Goal: Task Accomplishment & Management: Complete application form

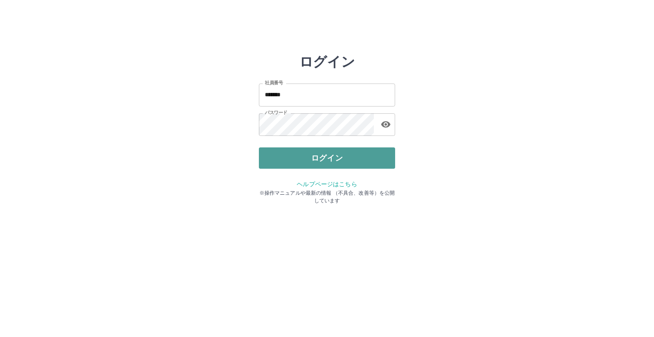
click at [353, 160] on button "ログイン" at bounding box center [327, 157] width 136 height 21
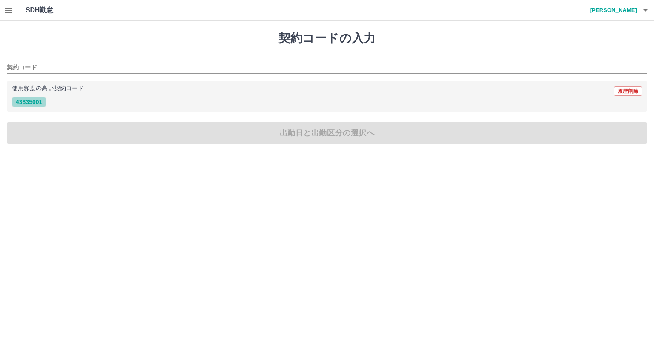
click at [29, 104] on button "43835001" at bounding box center [29, 102] width 34 height 10
type input "********"
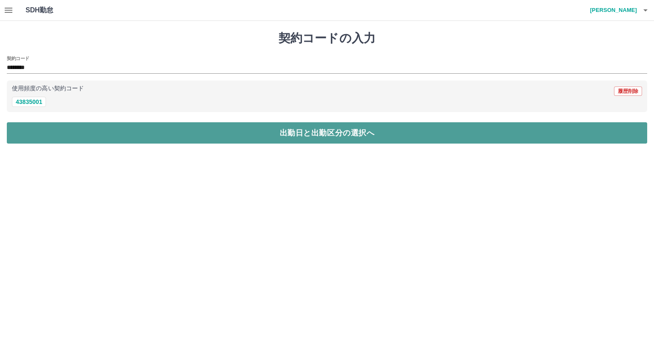
click at [242, 130] on button "出勤日と出勤区分の選択へ" at bounding box center [327, 132] width 641 height 21
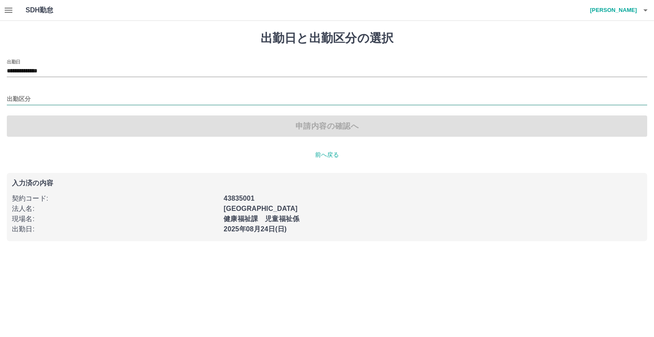
click at [46, 97] on input "出勤区分" at bounding box center [327, 99] width 641 height 11
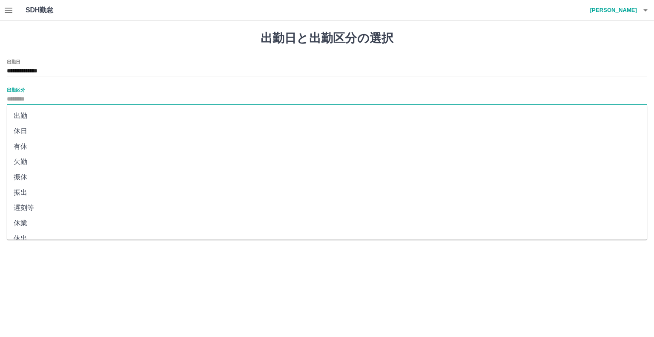
click at [45, 111] on li "出勤" at bounding box center [327, 115] width 641 height 15
type input "**"
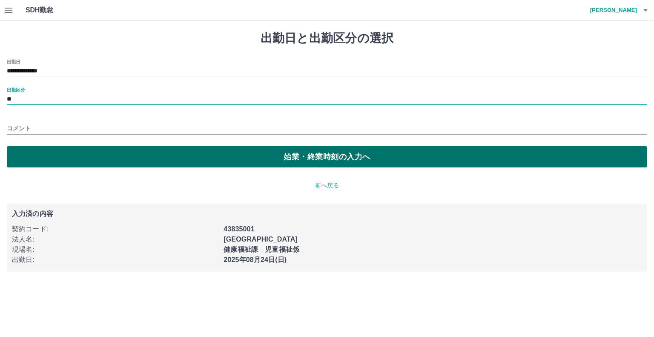
click at [222, 160] on button "始業・終業時刻の入力へ" at bounding box center [327, 156] width 641 height 21
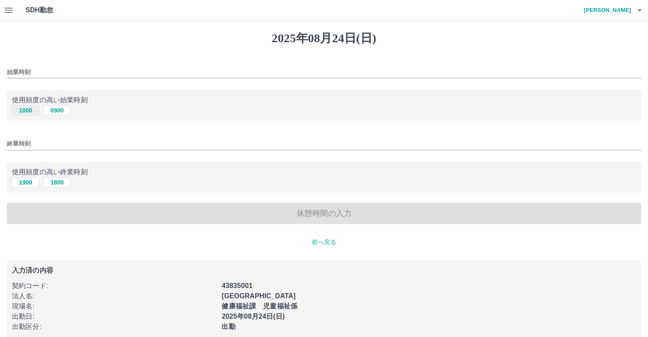
click at [35, 107] on button "1000" at bounding box center [25, 110] width 27 height 10
type input "****"
click at [23, 181] on button "1900" at bounding box center [25, 182] width 27 height 10
type input "****"
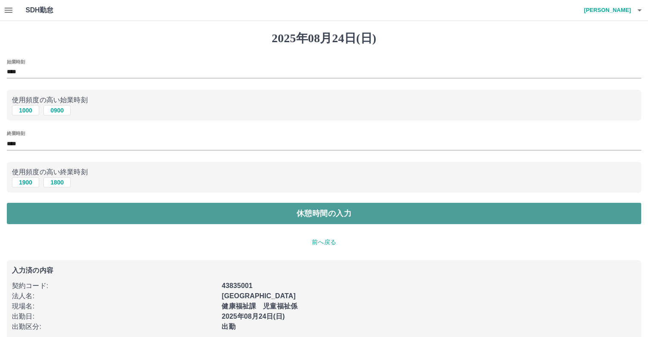
click at [194, 213] on button "休憩時間の入力" at bounding box center [324, 213] width 634 height 21
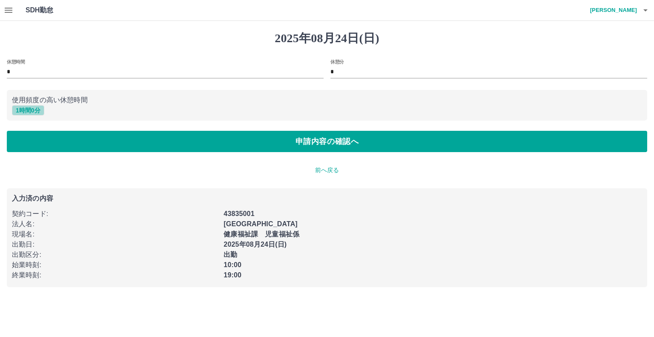
click at [26, 111] on button "1 時間 0 分" at bounding box center [28, 110] width 32 height 10
type input "*"
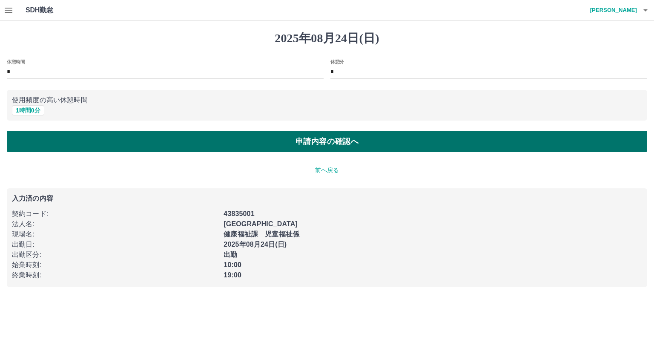
click at [261, 150] on button "申請内容の確認へ" at bounding box center [327, 141] width 641 height 21
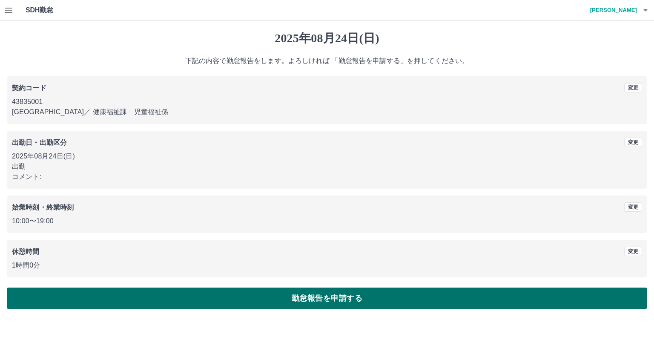
click at [279, 294] on button "勤怠報告を申請する" at bounding box center [327, 298] width 641 height 21
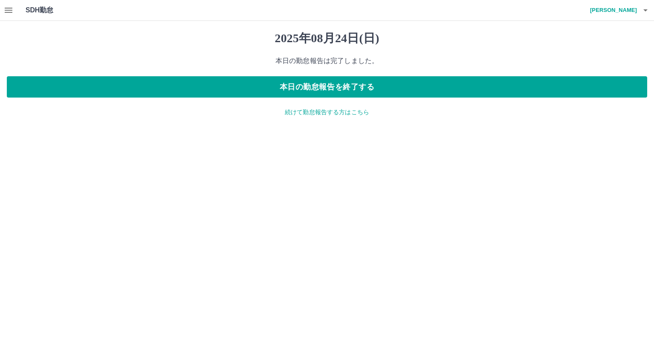
click at [337, 115] on p "続けて勤怠報告する方はこちら" at bounding box center [327, 112] width 641 height 9
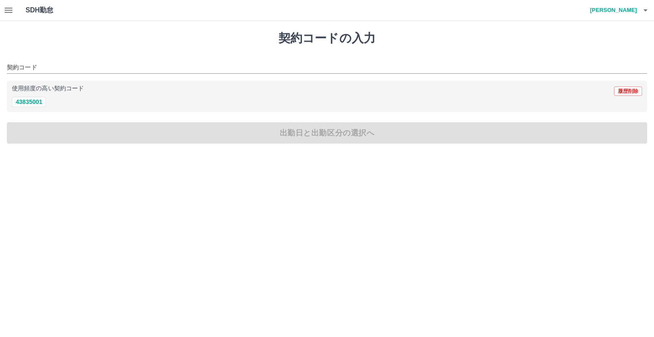
drag, startPoint x: 27, startPoint y: 101, endPoint x: 55, endPoint y: 110, distance: 28.8
click at [26, 101] on button "43835001" at bounding box center [29, 102] width 34 height 10
type input "********"
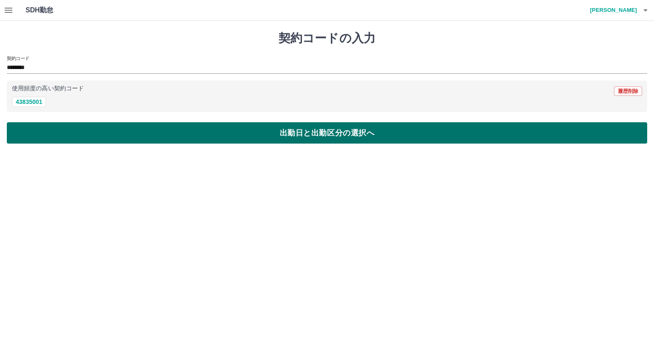
click at [106, 124] on button "出勤日と出勤区分の選択へ" at bounding box center [327, 132] width 641 height 21
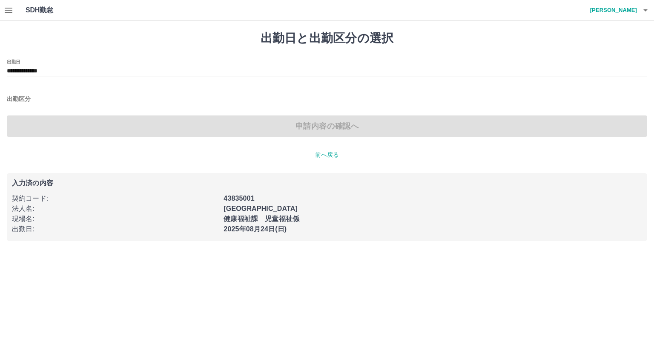
drag, startPoint x: 43, startPoint y: 95, endPoint x: 46, endPoint y: 99, distance: 4.8
click at [42, 95] on input "出勤区分" at bounding box center [327, 99] width 641 height 11
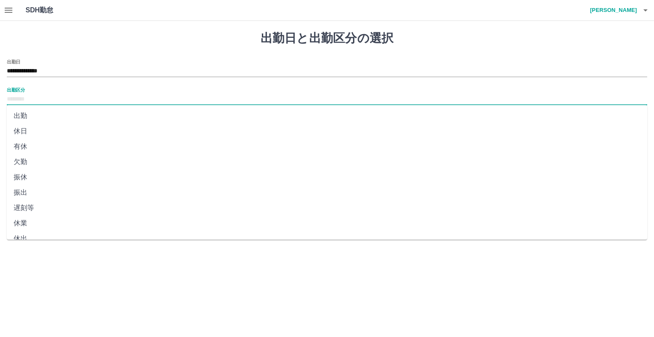
click at [66, 115] on li "出勤" at bounding box center [327, 115] width 641 height 15
type input "**"
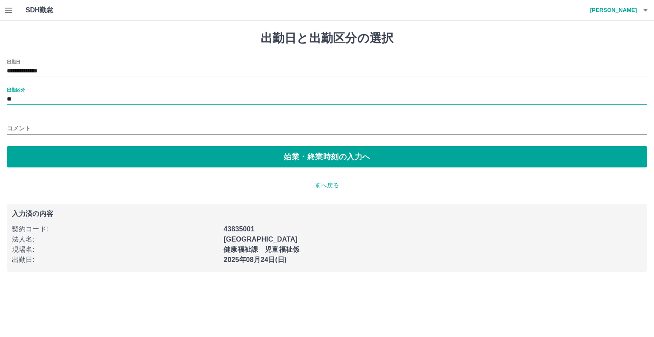
click at [71, 72] on input "**********" at bounding box center [327, 71] width 641 height 11
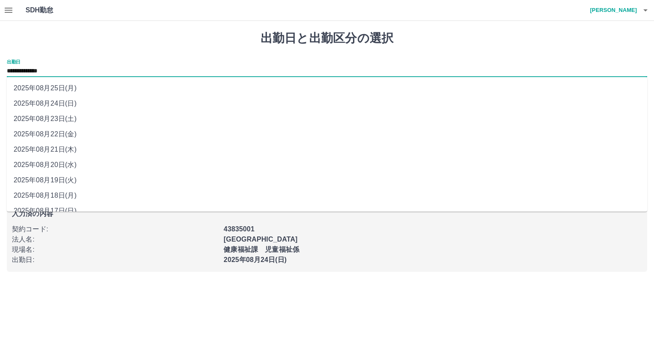
click at [82, 121] on li "2025年08月23日(土)" at bounding box center [327, 118] width 641 height 15
type input "**********"
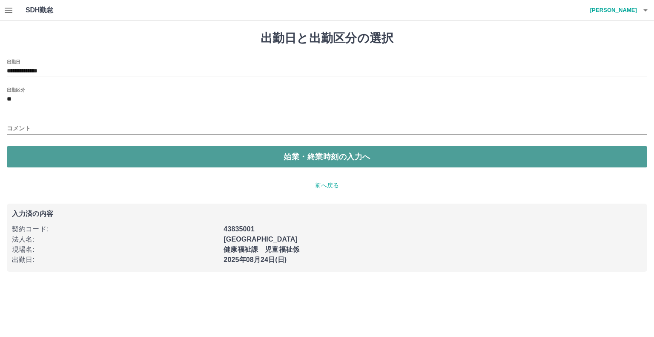
click at [146, 161] on button "始業・終業時刻の入力へ" at bounding box center [327, 156] width 641 height 21
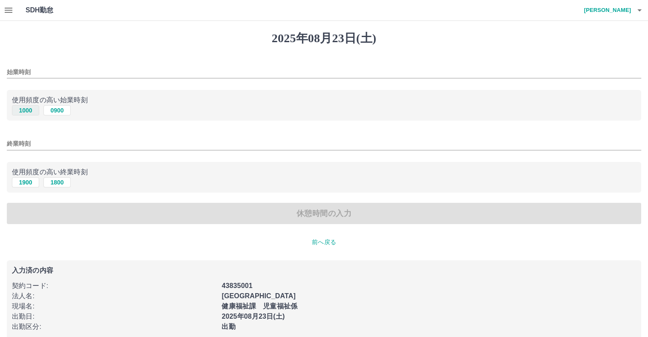
click at [24, 109] on button "1000" at bounding box center [25, 110] width 27 height 10
type input "****"
click at [24, 181] on button "1900" at bounding box center [25, 182] width 27 height 10
type input "****"
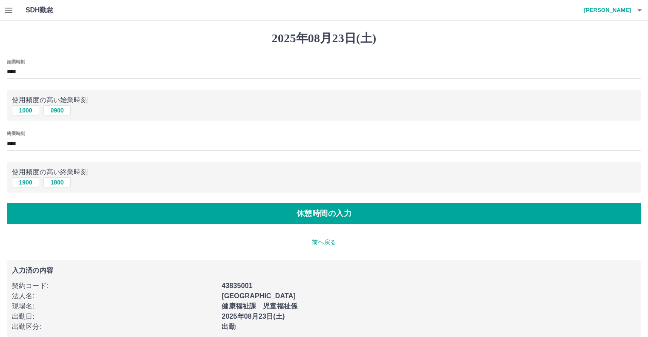
drag, startPoint x: 386, startPoint y: 195, endPoint x: 414, endPoint y: 197, distance: 27.8
click at [414, 197] on div "始業時刻 **** 使用頻度の高い始業時刻 1000 0900 終業時刻 **** 使用頻度の高い終業時刻 1900 1800 休憩時間の入力" at bounding box center [324, 141] width 634 height 165
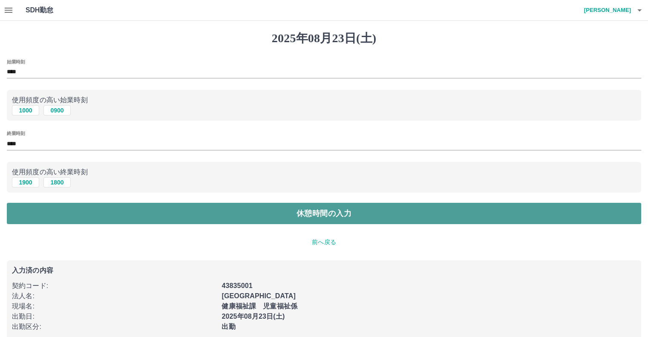
click at [357, 209] on button "休憩時間の入力" at bounding box center [324, 213] width 634 height 21
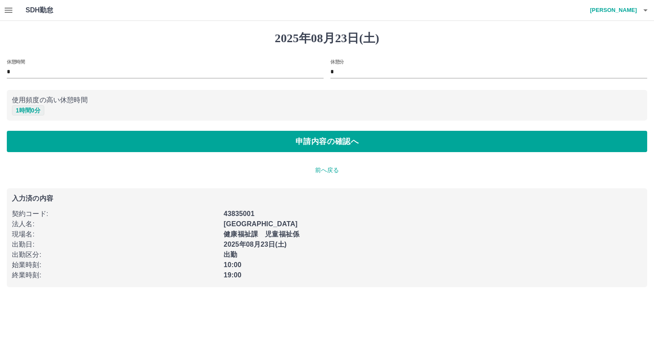
click at [14, 110] on button "1 時間 0 分" at bounding box center [28, 110] width 32 height 10
type input "*"
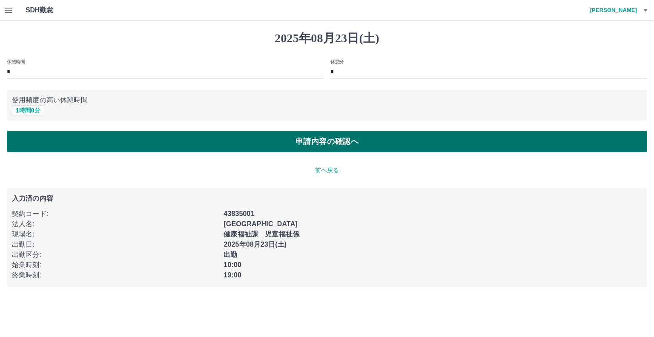
click at [267, 138] on button "申請内容の確認へ" at bounding box center [327, 141] width 641 height 21
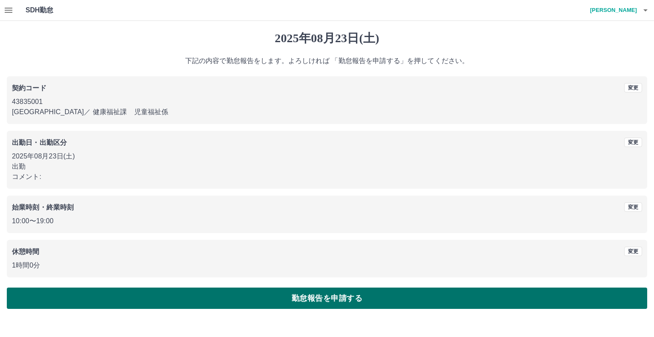
click at [278, 293] on button "勤怠報告を申請する" at bounding box center [327, 298] width 641 height 21
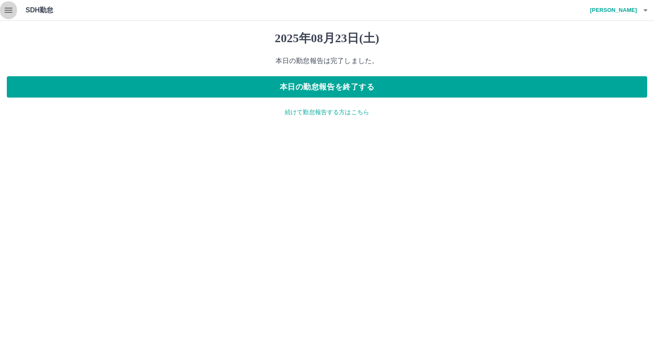
click at [9, 12] on icon "button" at bounding box center [9, 10] width 8 height 5
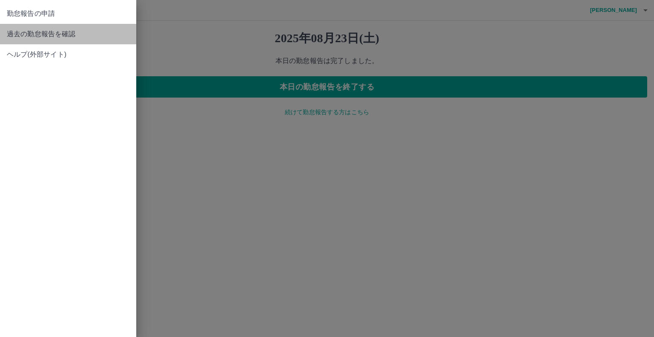
click at [29, 37] on span "過去の勤怠報告を確認" at bounding box center [68, 34] width 123 height 10
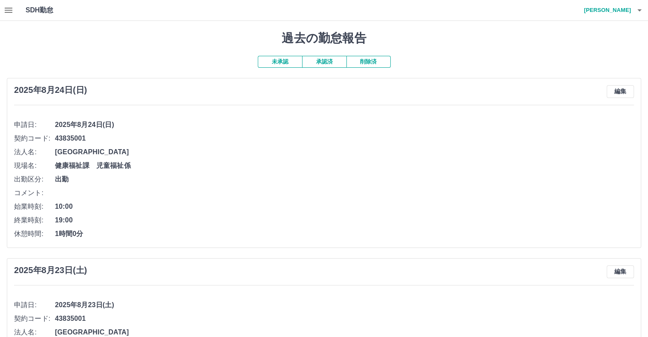
click at [308, 59] on button "承認済" at bounding box center [324, 62] width 44 height 12
drag, startPoint x: 305, startPoint y: 41, endPoint x: 429, endPoint y: 49, distance: 124.7
drag, startPoint x: 342, startPoint y: 36, endPoint x: 265, endPoint y: 24, distance: 77.6
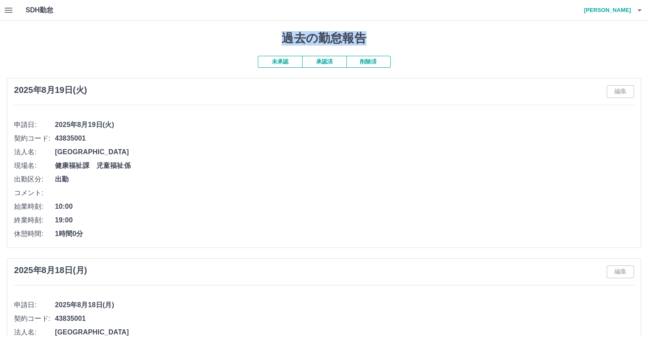
drag, startPoint x: 278, startPoint y: 36, endPoint x: 378, endPoint y: 48, distance: 101.2
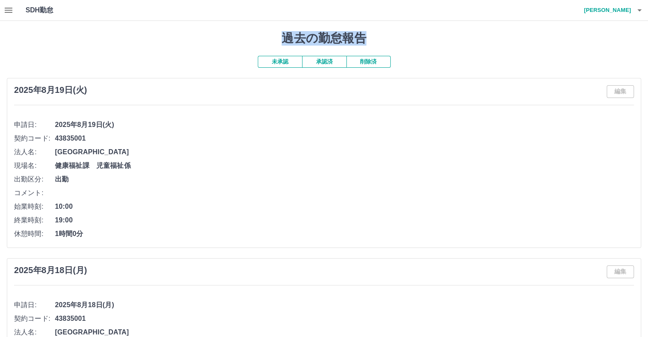
drag, startPoint x: 363, startPoint y: 32, endPoint x: 274, endPoint y: 31, distance: 89.0
click at [274, 31] on h1 "過去の勤怠報告" at bounding box center [324, 38] width 634 height 14
drag, startPoint x: 283, startPoint y: 31, endPoint x: 362, endPoint y: 44, distance: 80.3
click at [362, 44] on h1 "過去の勤怠報告" at bounding box center [324, 38] width 634 height 14
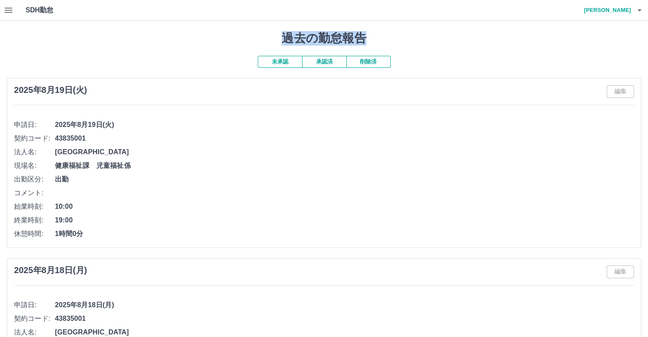
click at [362, 44] on h1 "過去の勤怠報告" at bounding box center [324, 38] width 634 height 14
drag, startPoint x: 20, startPoint y: 10, endPoint x: 16, endPoint y: 12, distance: 4.6
click at [19, 10] on div "SDH勤怠 伊藤　里桜" at bounding box center [324, 10] width 648 height 21
click at [8, 15] on icon "button" at bounding box center [8, 10] width 10 height 10
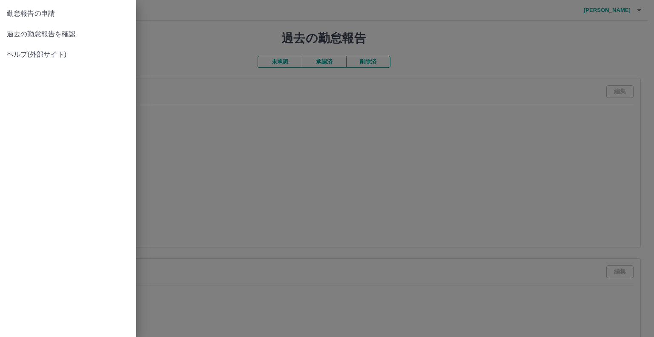
click at [222, 87] on div at bounding box center [327, 168] width 654 height 337
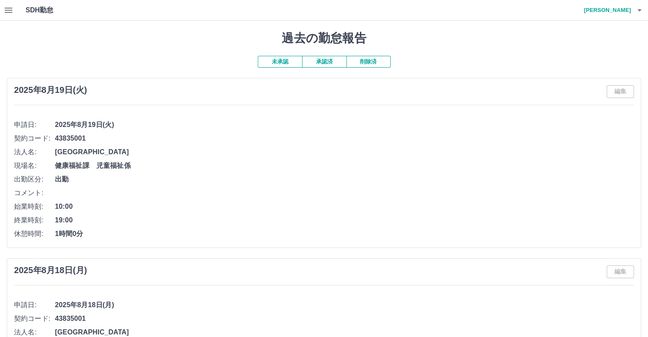
click at [629, 12] on h4 "伊藤　里桜" at bounding box center [605, 10] width 51 height 20
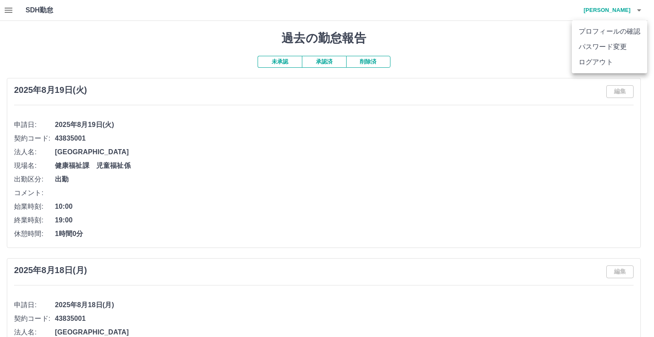
drag, startPoint x: 109, startPoint y: 124, endPoint x: 222, endPoint y: 75, distance: 123.3
click at [119, 115] on div at bounding box center [327, 168] width 654 height 337
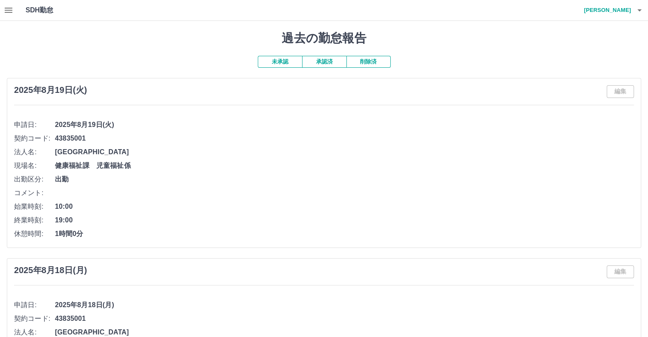
click at [275, 63] on button "未承認" at bounding box center [280, 62] width 44 height 12
click at [611, 11] on h4 "伊藤　里桜" at bounding box center [605, 10] width 51 height 20
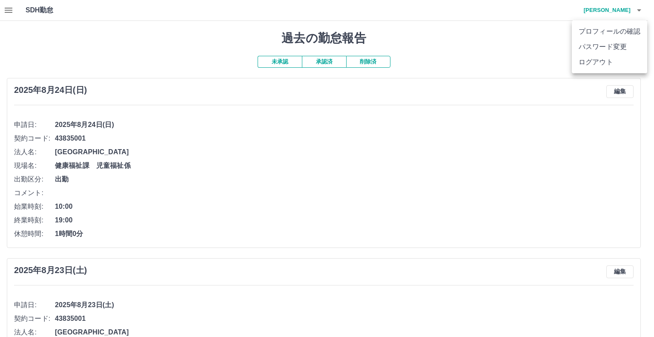
click at [618, 58] on li "ログアウト" at bounding box center [609, 62] width 75 height 15
